Goal: Information Seeking & Learning: Learn about a topic

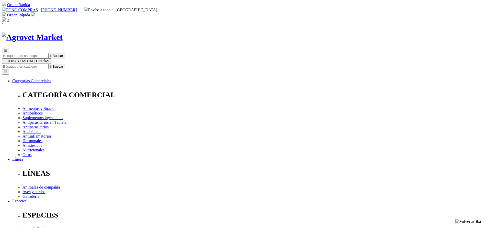
click at [47, 64] on input "Buscar" at bounding box center [24, 66] width 45 height 5
type input "chick"
click at [48, 64] on button " Buscar" at bounding box center [56, 66] width 17 height 5
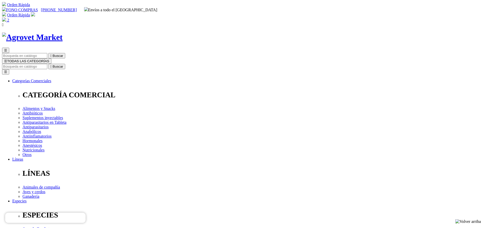
select select "36"
drag, startPoint x: 246, startPoint y: 104, endPoint x: 262, endPoint y: 103, distance: 16.4
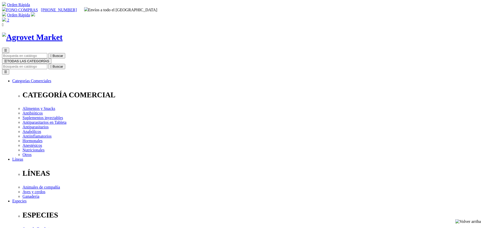
copy span "S/99.90"
click at [47, 64] on input "Buscar" at bounding box center [24, 66] width 45 height 5
type input "probio"
click at [48, 64] on button " Buscar" at bounding box center [56, 66] width 17 height 5
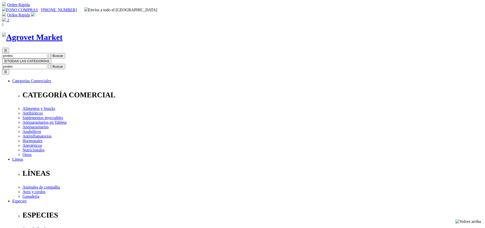
select select "19"
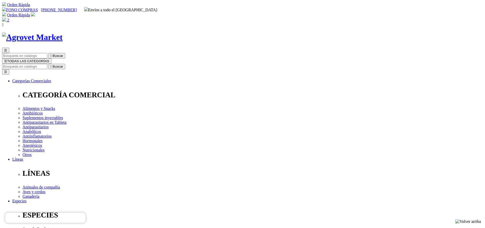
drag, startPoint x: 246, startPoint y: 103, endPoint x: 264, endPoint y: 103, distance: 18.2
copy span "S/106.20"
click at [47, 64] on input "Buscar" at bounding box center [24, 66] width 45 height 5
type input "bovim"
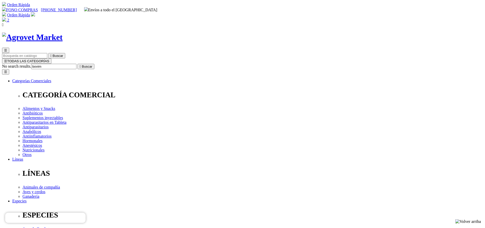
click at [77, 64] on button " Buscar" at bounding box center [85, 66] width 17 height 5
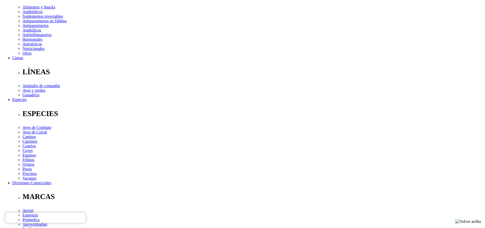
scroll to position [153, 0]
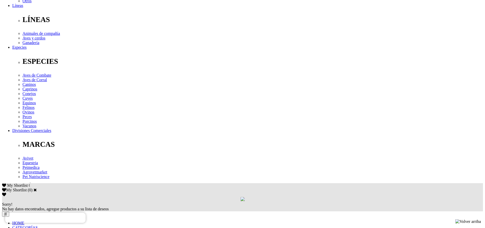
copy div "Tratamiento y control de parásitos internos (nematodos gastrointestinales,pulmo…"
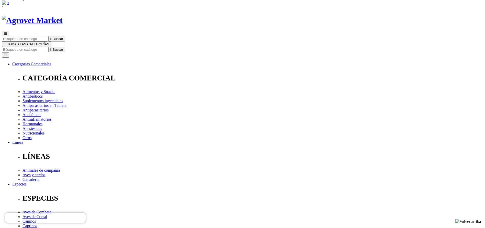
scroll to position [0, 0]
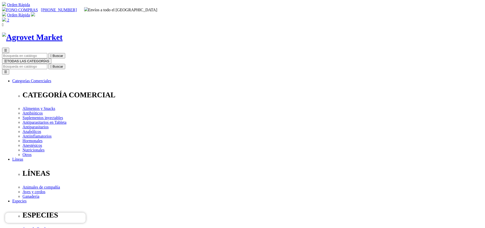
click at [47, 64] on input "Buscar" at bounding box center [24, 66] width 45 height 5
type input "resp"
click at [48, 64] on button " Buscar" at bounding box center [56, 66] width 17 height 5
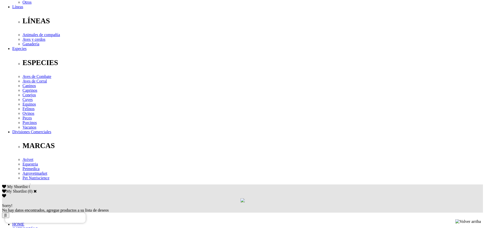
scroll to position [153, 0]
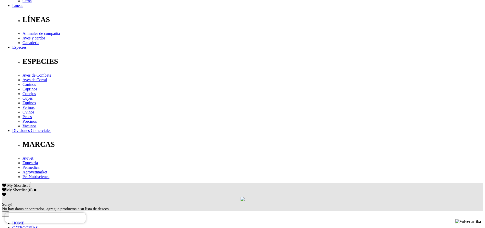
copy div "1 mL/10 kg de p.v., repitiéndose la dosis a las 48 horas, si fuese necesario. A…"
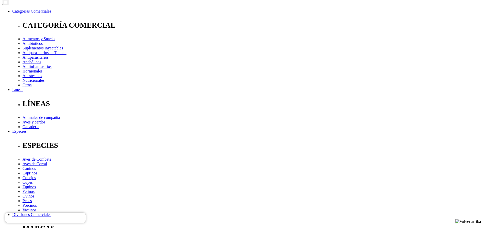
scroll to position [0, 0]
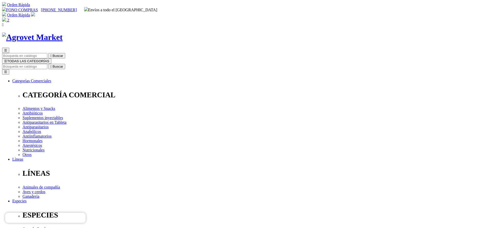
click at [47, 64] on input "Buscar" at bounding box center [24, 66] width 45 height 5
type input "veta"
click at [48, 64] on button " Buscar" at bounding box center [56, 66] width 17 height 5
select select "4"
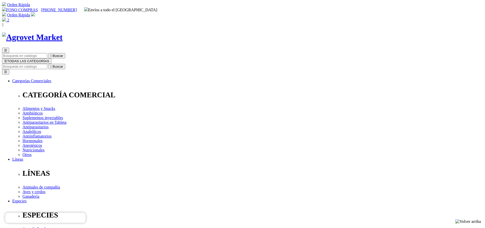
select select "4"
click at [47, 64] on input "Buscar" at bounding box center [24, 66] width 45 height 5
type input "ARTRO"
click at [48, 64] on button " Buscar" at bounding box center [56, 66] width 17 height 5
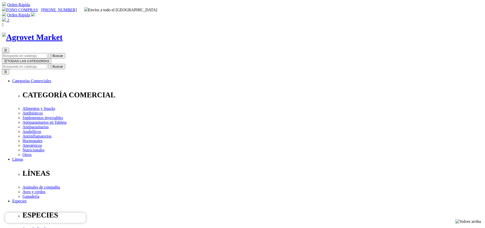
select select "354"
